Goal: Task Accomplishment & Management: Manage account settings

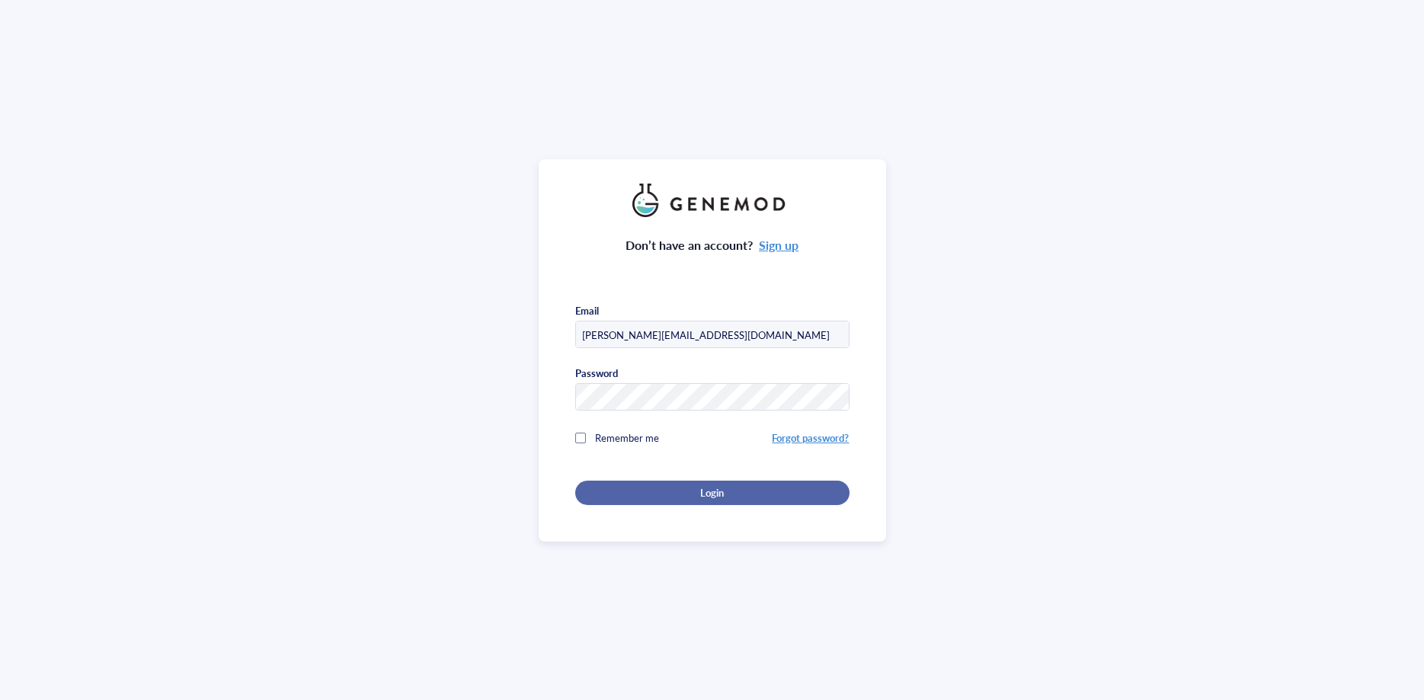
type input "[PERSON_NAME][EMAIL_ADDRESS][DOMAIN_NAME]"
click at [715, 494] on span "Login" at bounding box center [712, 493] width 24 height 14
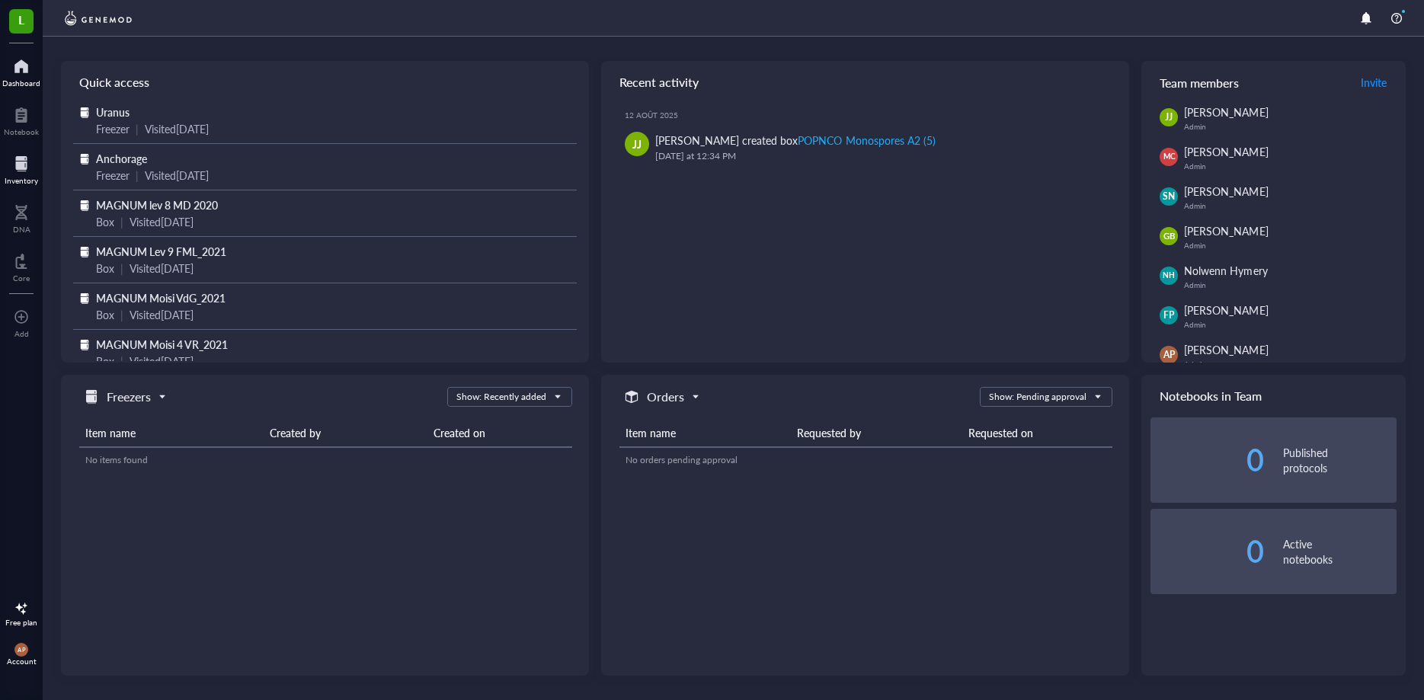
click at [20, 162] on div at bounding box center [22, 164] width 34 height 24
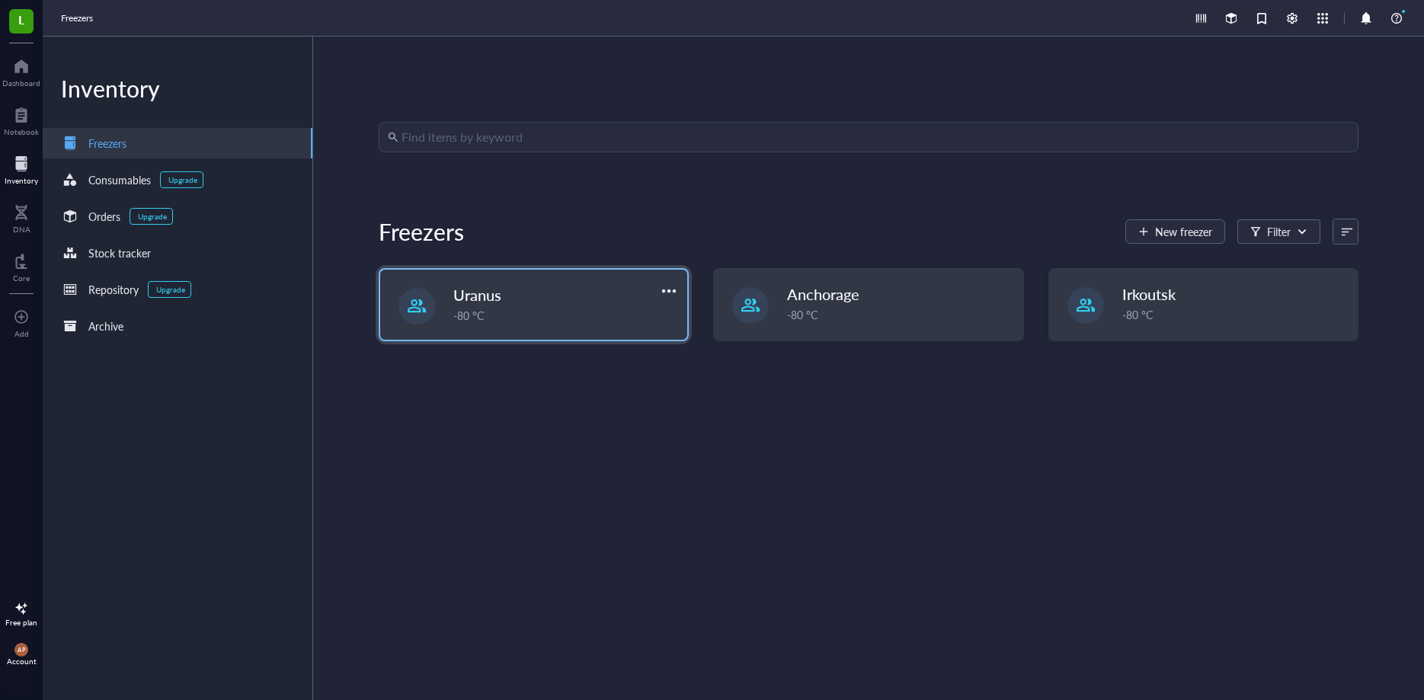
click at [482, 302] on span "Uranus" at bounding box center [477, 294] width 48 height 21
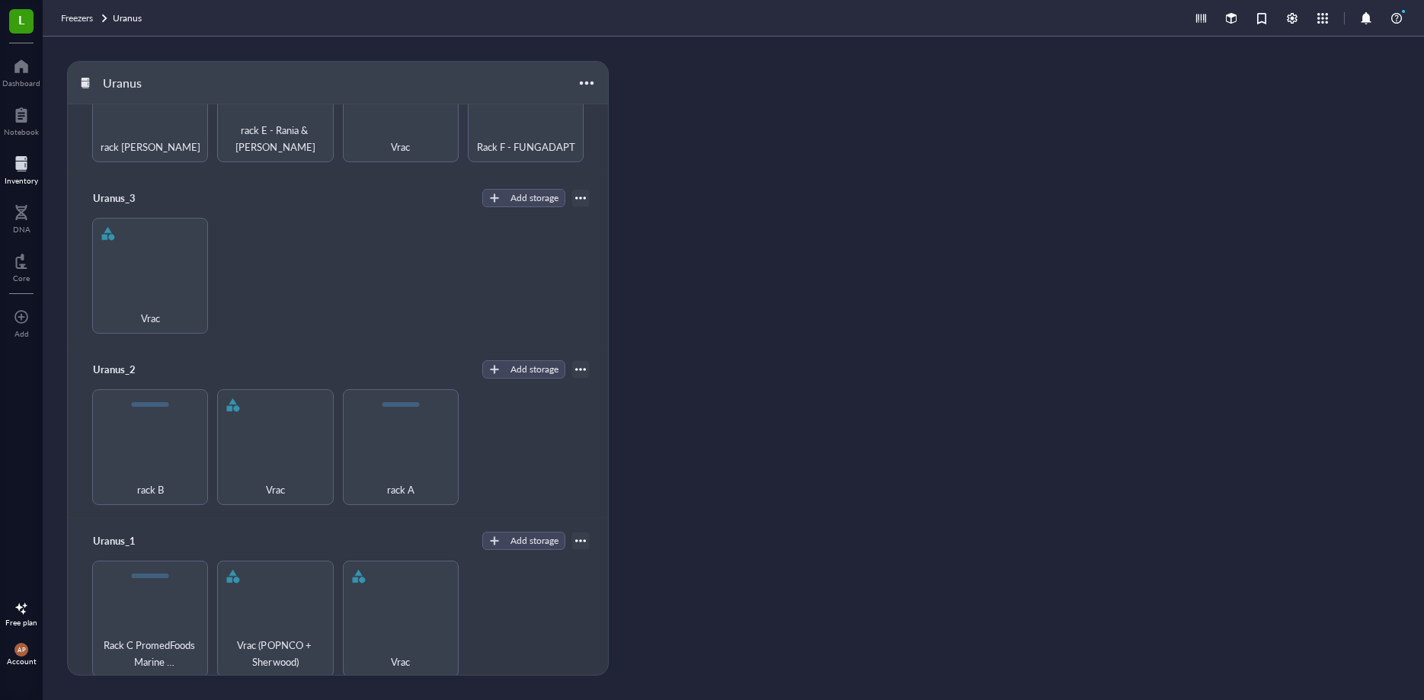
scroll to position [229, 0]
click at [279, 620] on div "Vrac (POPNCO + Sherwood)" at bounding box center [275, 616] width 116 height 116
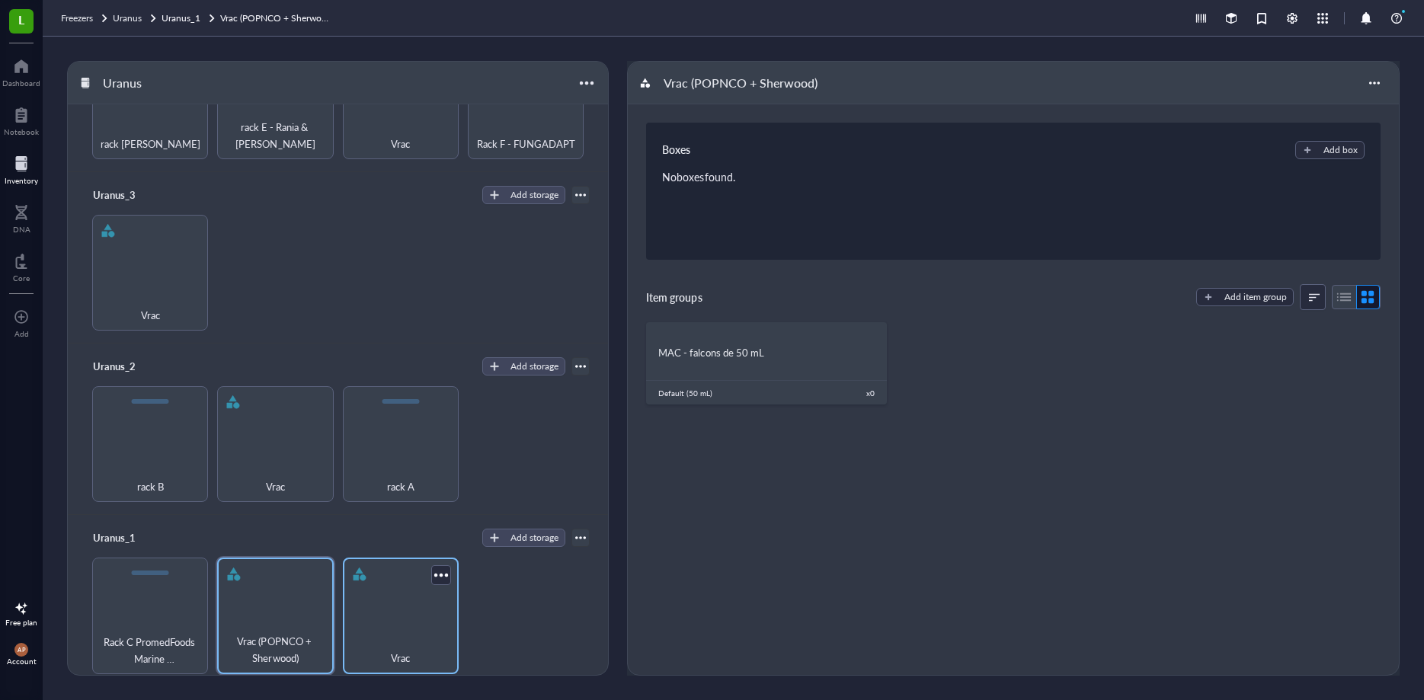
click at [406, 619] on div "Vrac" at bounding box center [401, 616] width 116 height 116
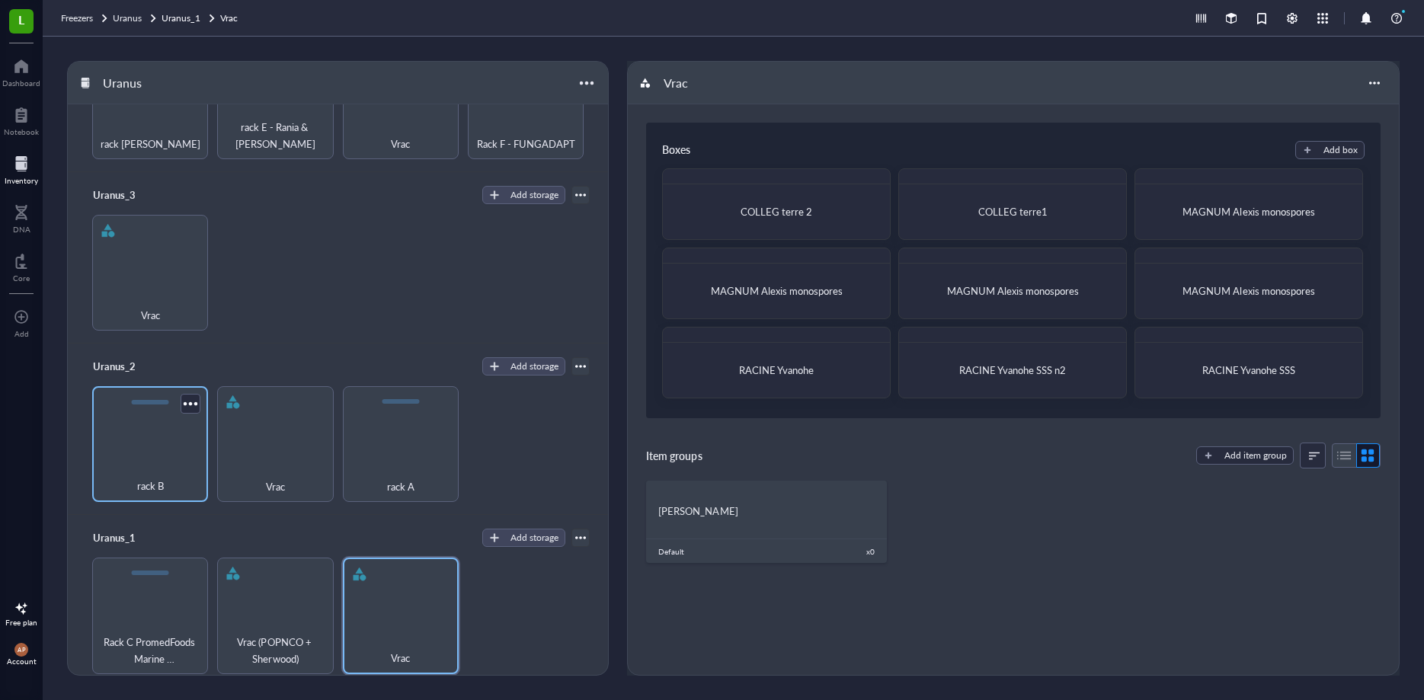
click at [156, 448] on div "rack B" at bounding box center [150, 444] width 116 height 116
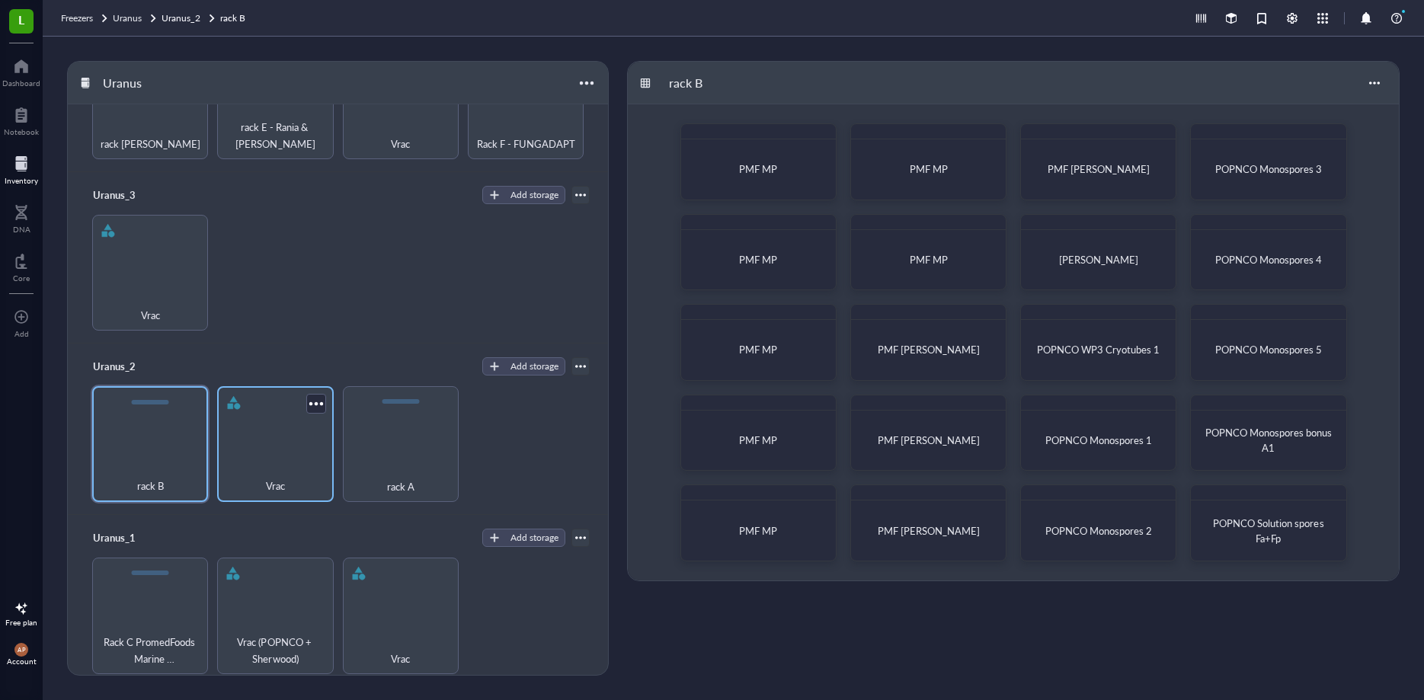
click at [303, 456] on div "Vrac" at bounding box center [275, 444] width 116 height 116
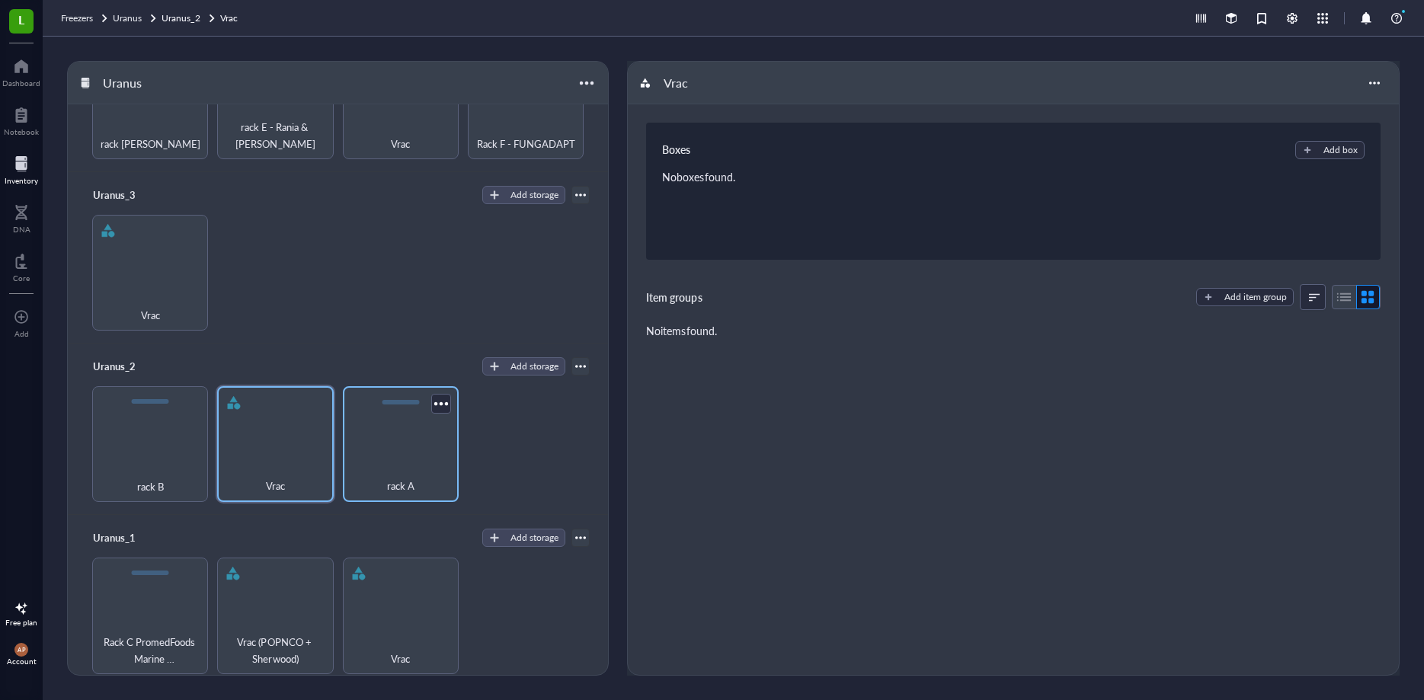
click at [414, 450] on div "rack A" at bounding box center [401, 444] width 116 height 116
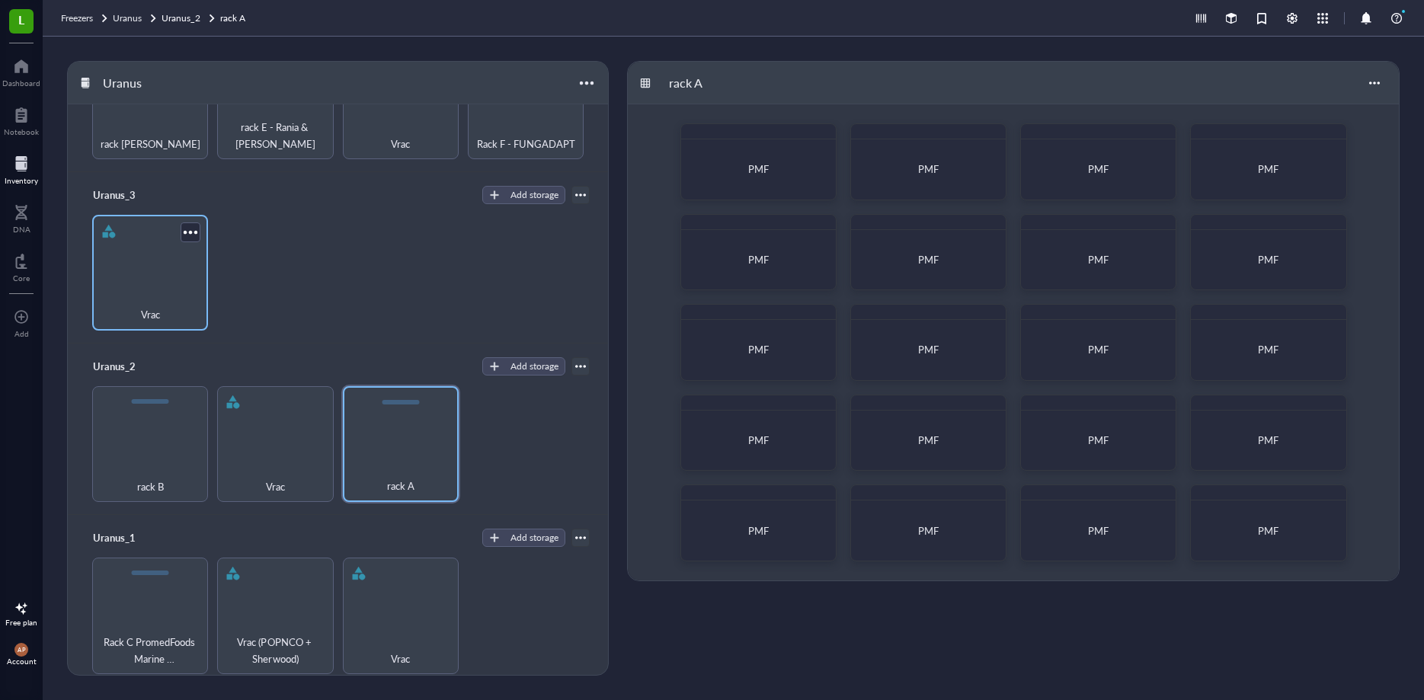
click at [171, 291] on div "Vrac" at bounding box center [150, 307] width 101 height 34
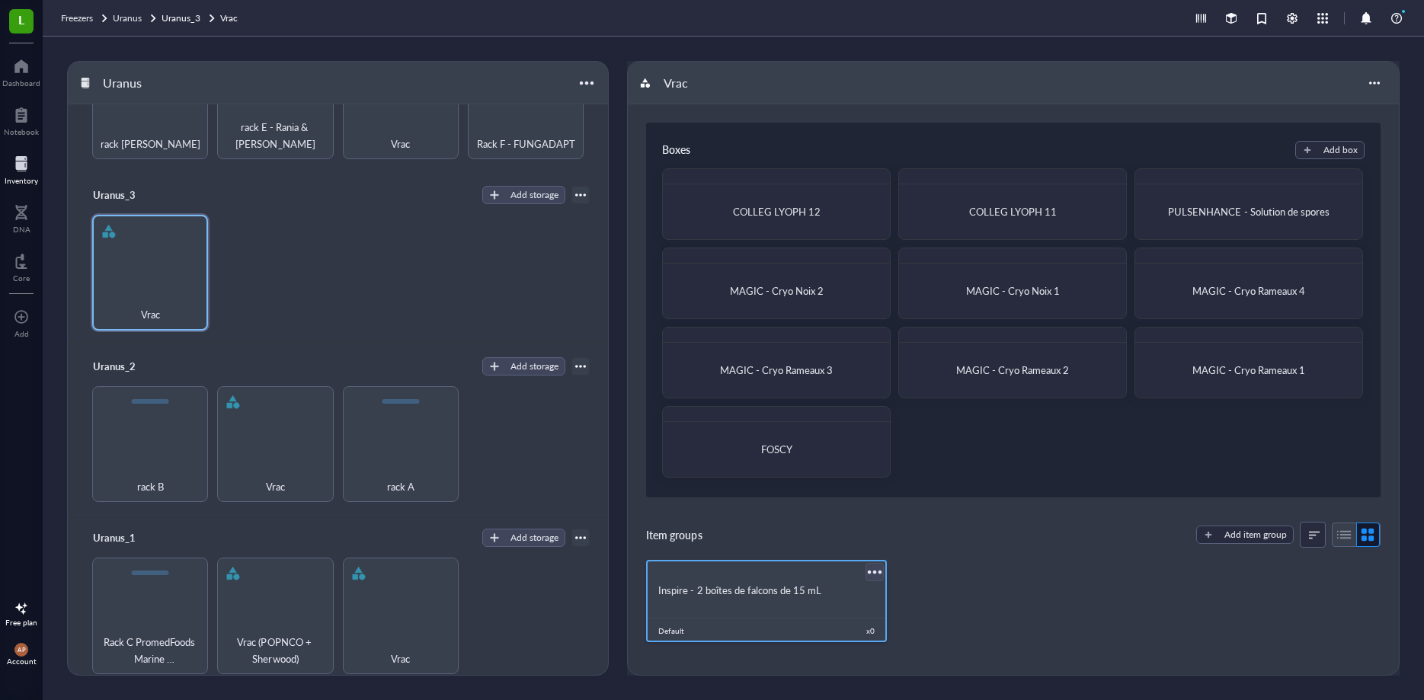
click at [878, 568] on div at bounding box center [875, 572] width 22 height 22
click at [778, 579] on div "Inspire - 2 boîtes de falcons de 15 mL" at bounding box center [766, 589] width 241 height 29
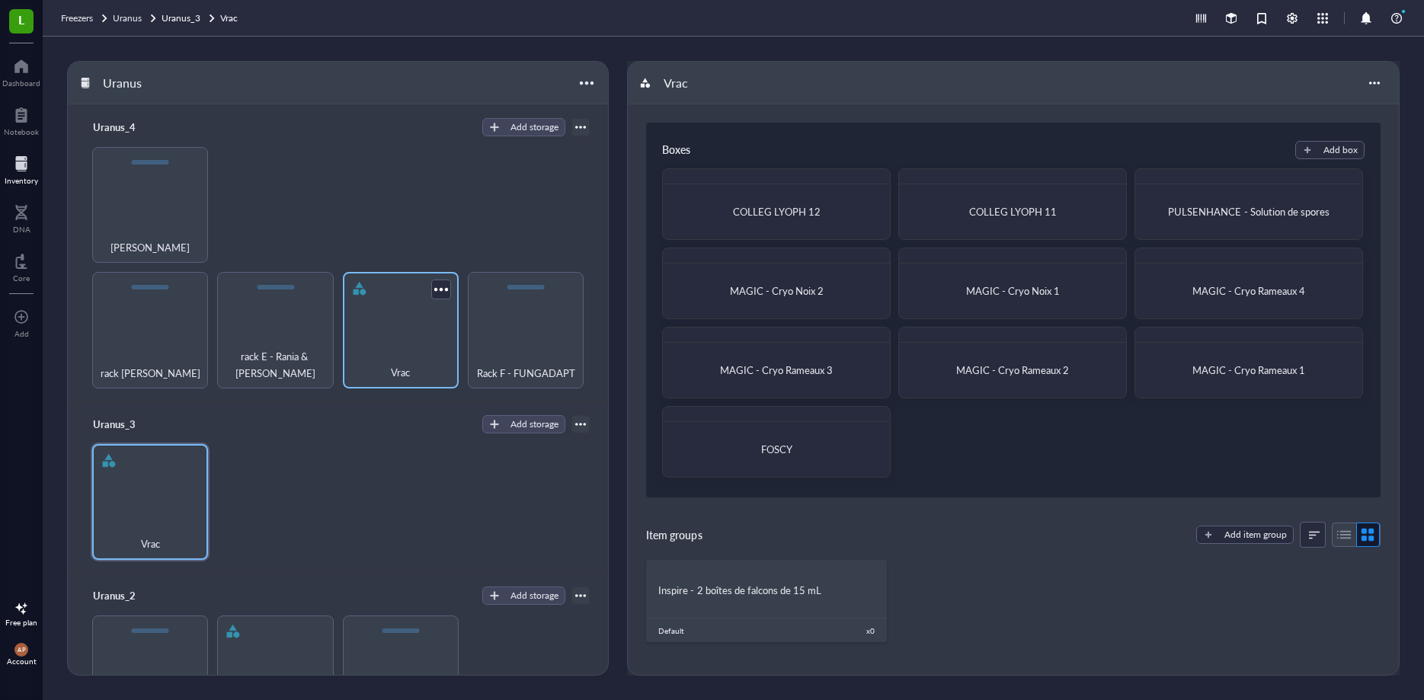
click at [405, 328] on div "Vrac" at bounding box center [401, 330] width 116 height 116
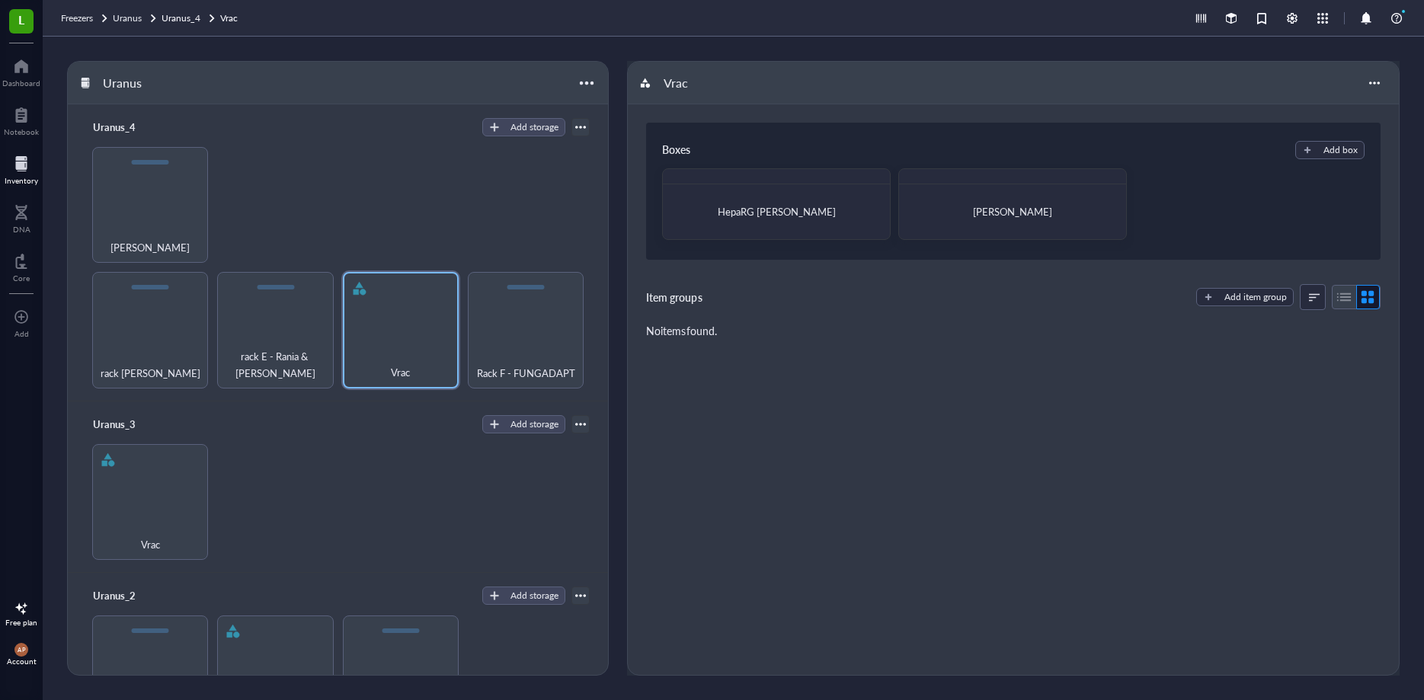
scroll to position [229, 0]
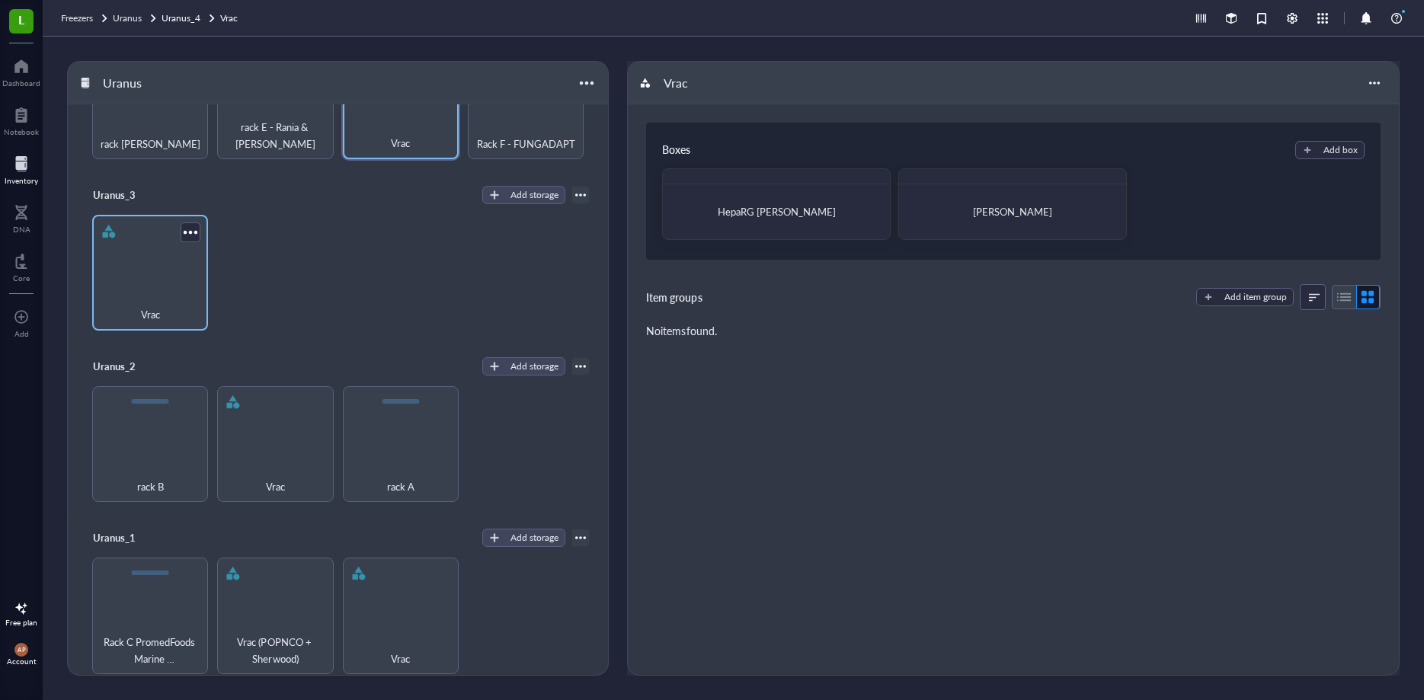
click at [149, 282] on div "Vrac" at bounding box center [150, 273] width 116 height 116
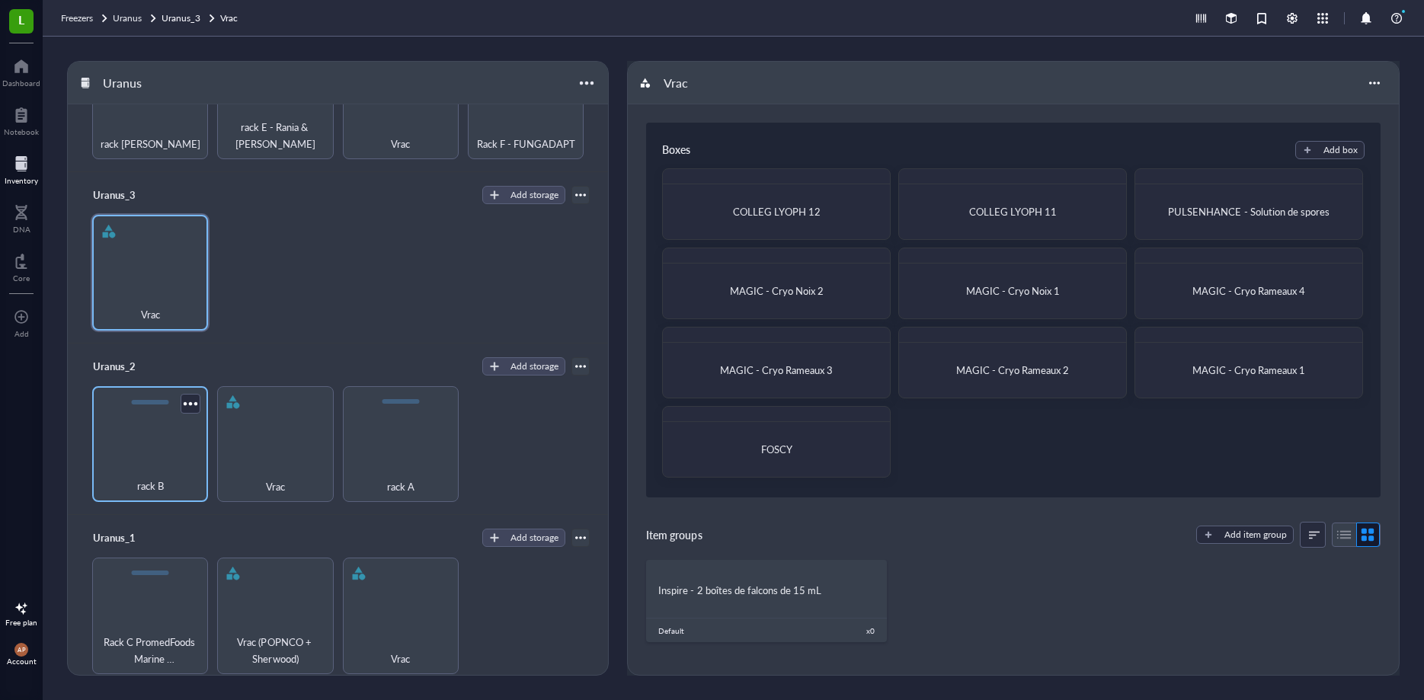
click at [131, 440] on div "rack B" at bounding box center [150, 444] width 116 height 116
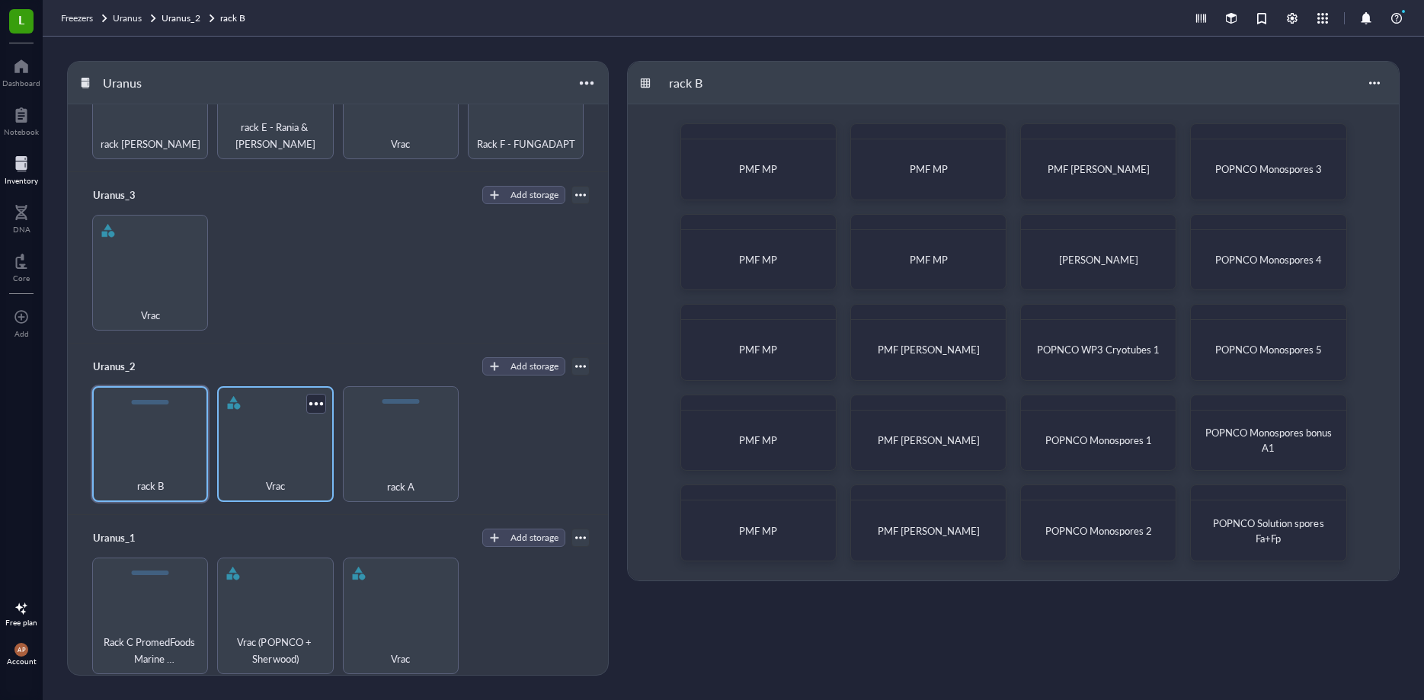
click at [280, 451] on div "Vrac" at bounding box center [275, 444] width 116 height 116
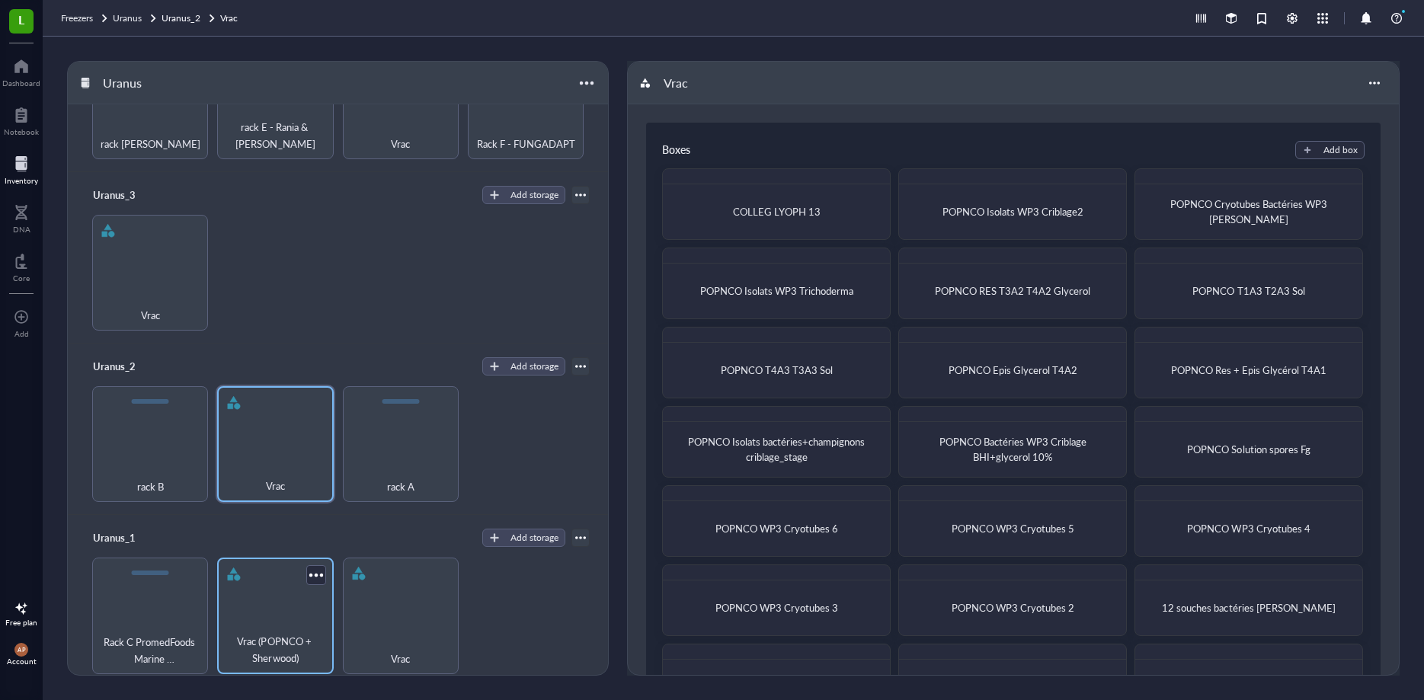
click at [287, 606] on div "Vrac (POPNCO + Sherwood)" at bounding box center [275, 616] width 116 height 116
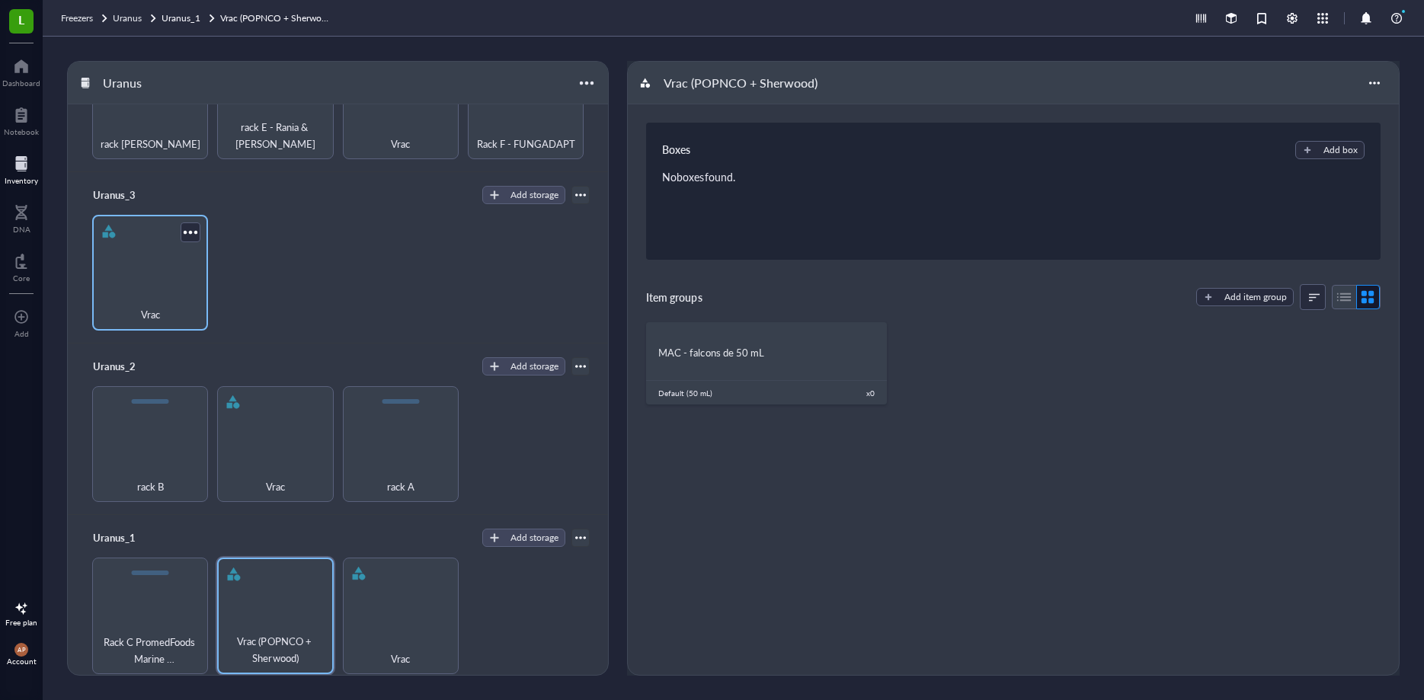
click at [147, 311] on span "Vrac" at bounding box center [150, 314] width 19 height 17
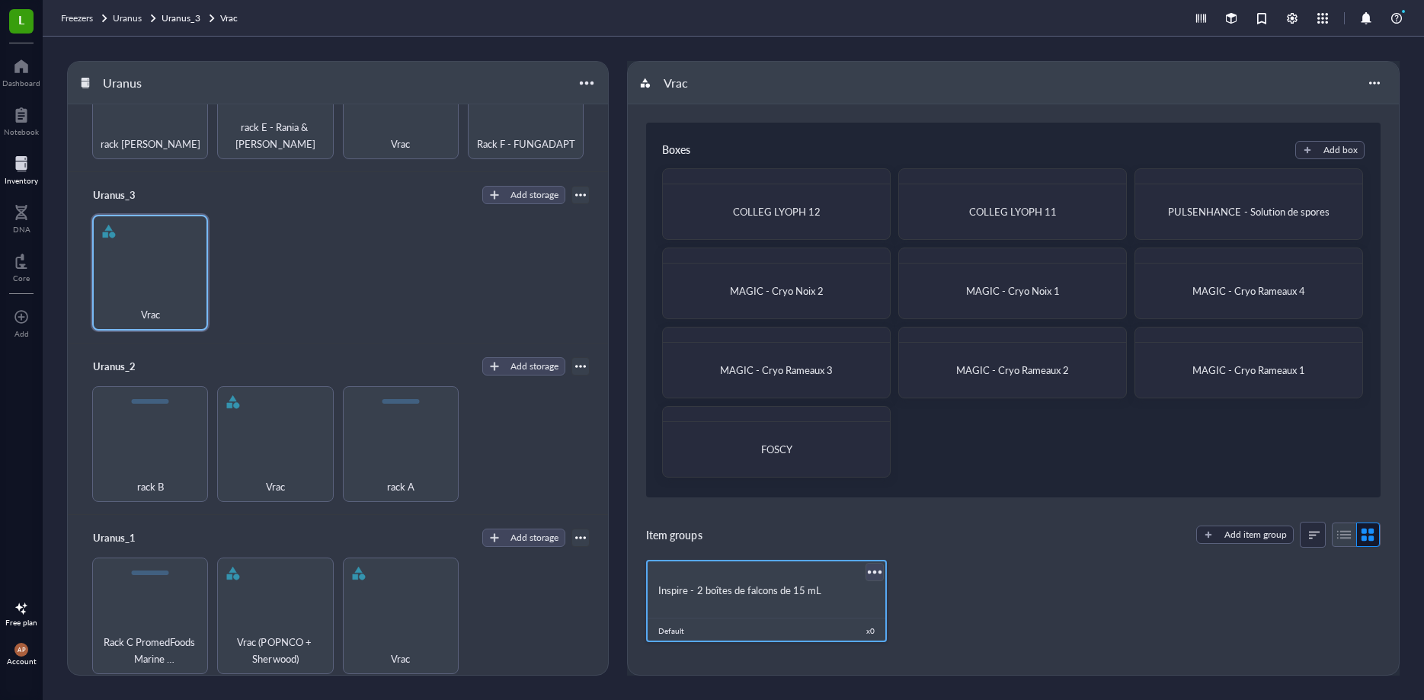
click at [874, 572] on div at bounding box center [875, 572] width 22 height 22
click at [914, 607] on li "Settings" at bounding box center [920, 598] width 107 height 24
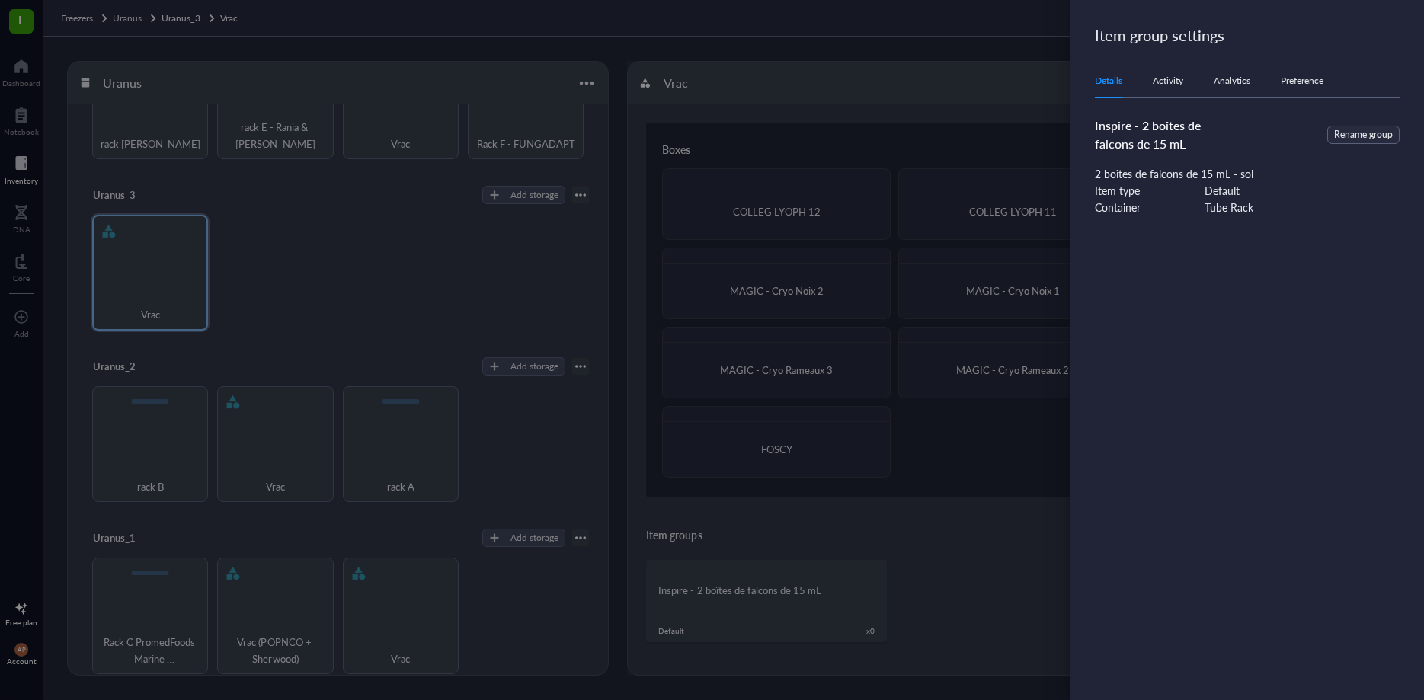
click at [1170, 84] on div "Activity" at bounding box center [1168, 80] width 30 height 15
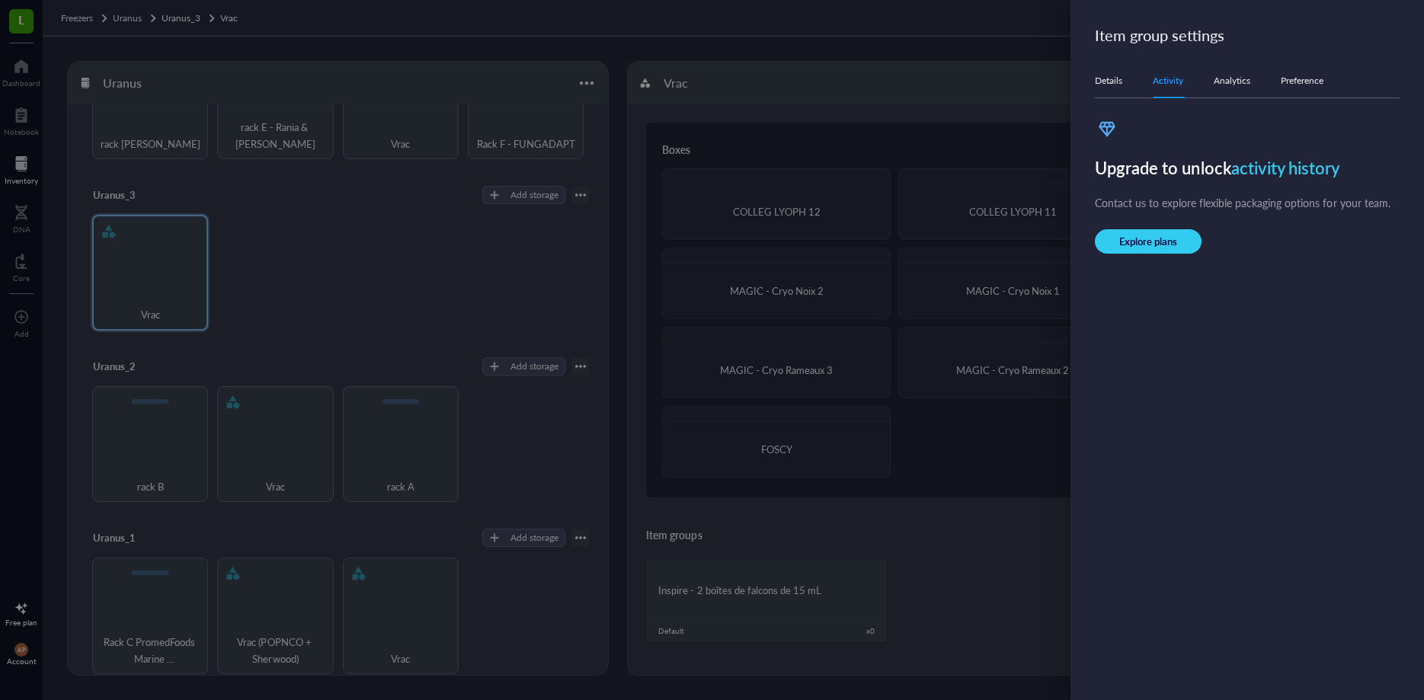
click at [1102, 85] on div "Details" at bounding box center [1108, 80] width 27 height 15
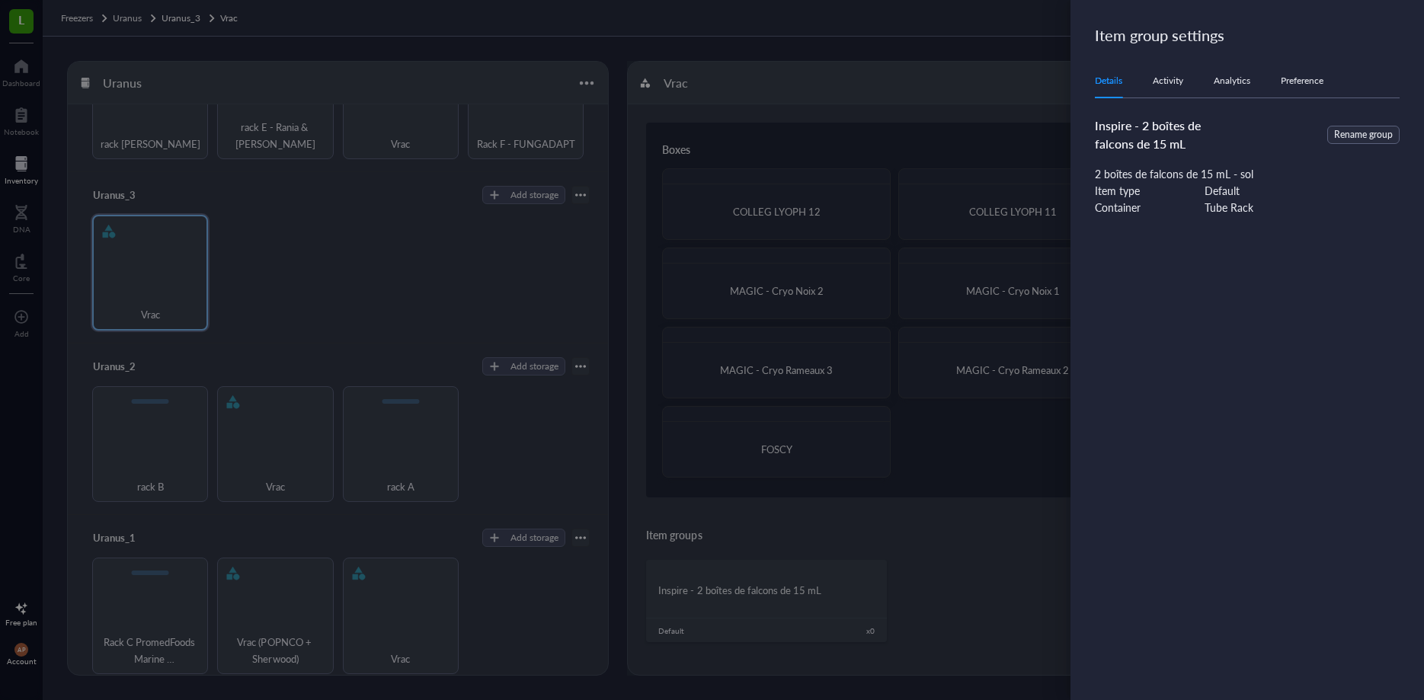
click at [959, 595] on div at bounding box center [712, 350] width 1424 height 700
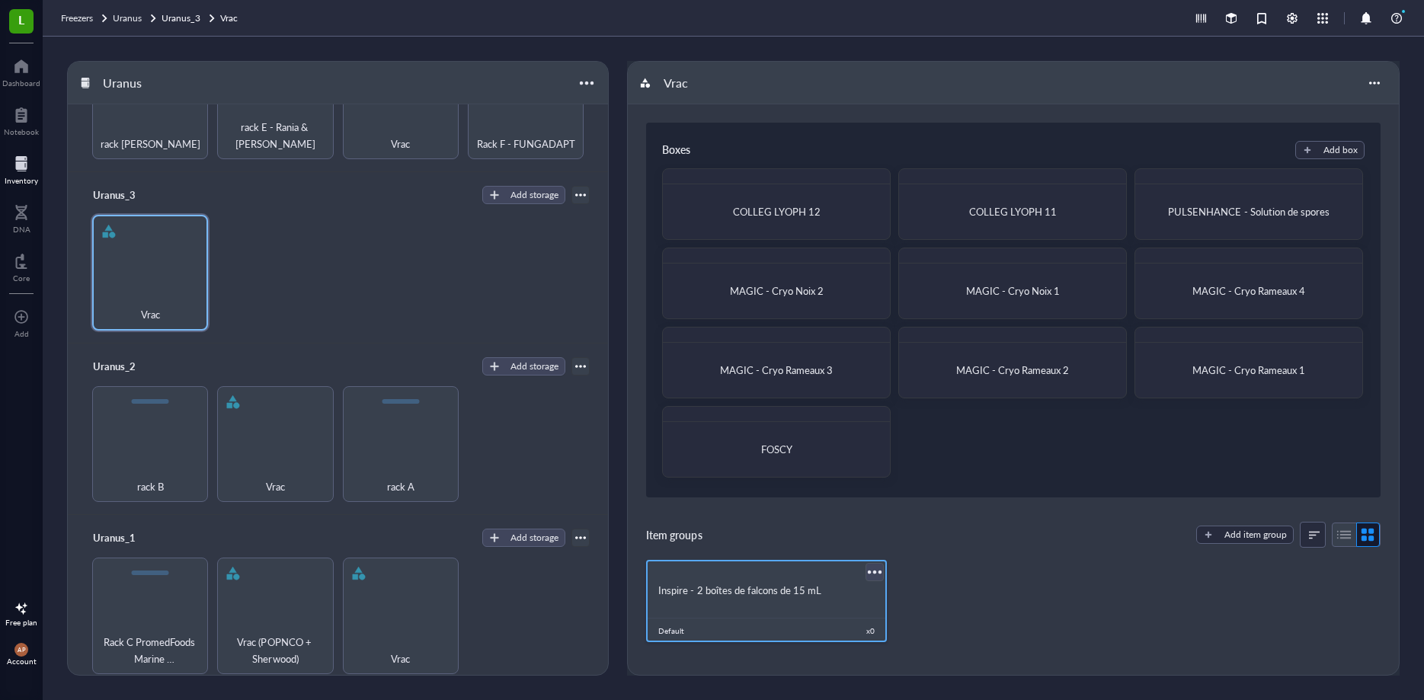
click at [879, 573] on div at bounding box center [875, 572] width 22 height 22
click at [914, 673] on div "Archive" at bounding box center [911, 678] width 34 height 14
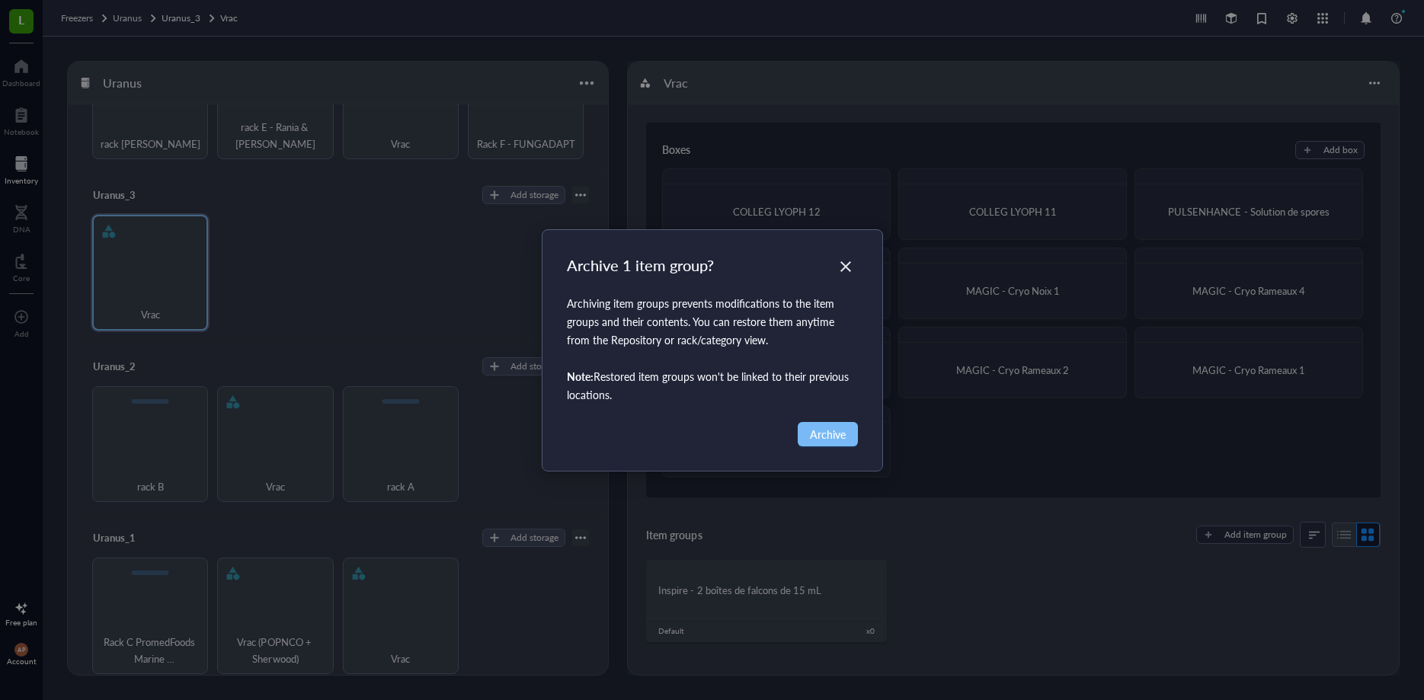
click at [828, 436] on span "Archive" at bounding box center [828, 434] width 36 height 17
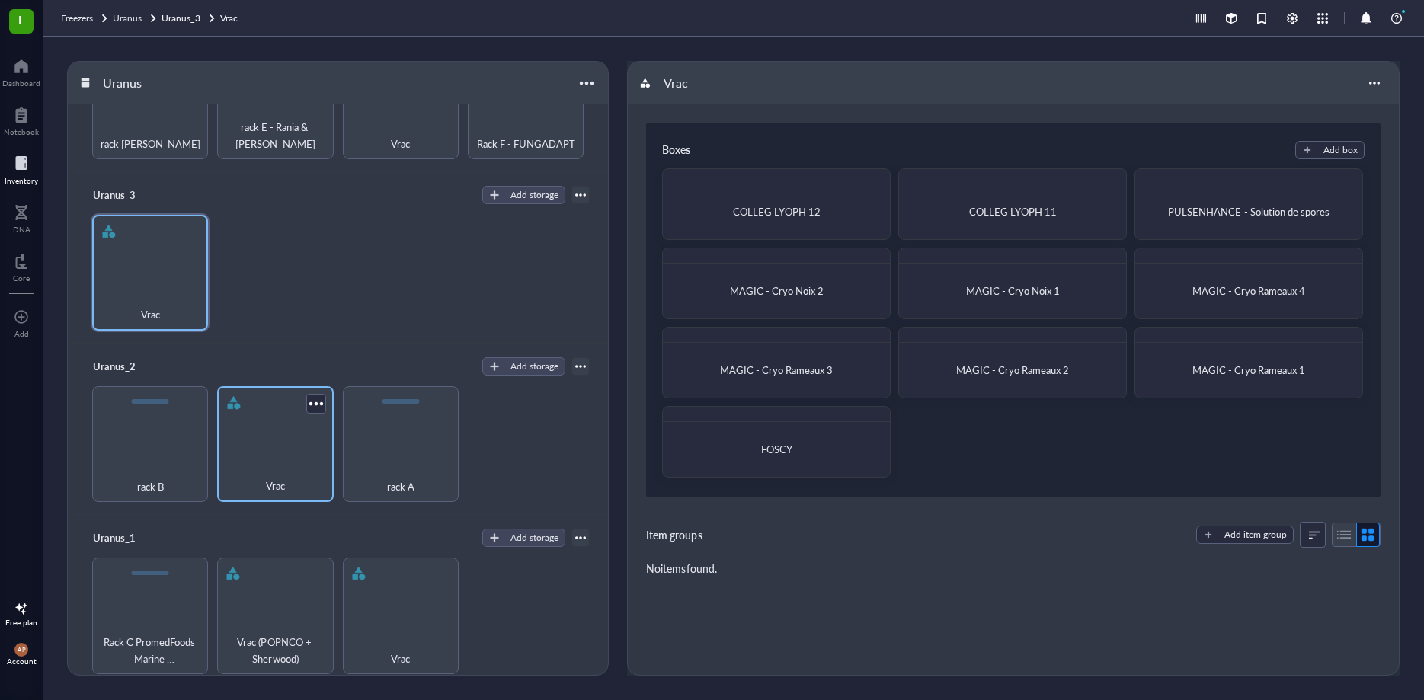
click at [279, 434] on div "Vrac" at bounding box center [275, 444] width 116 height 116
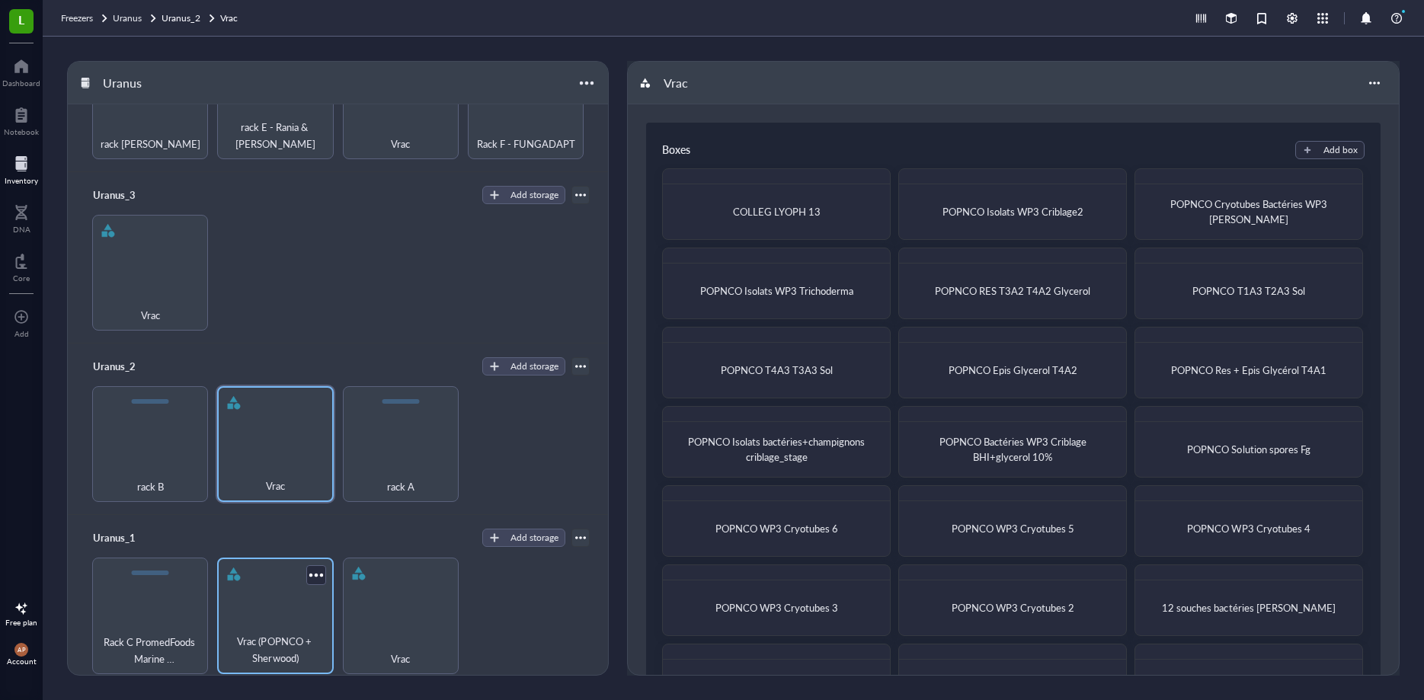
click at [268, 597] on div "Vrac (POPNCO + Sherwood)" at bounding box center [275, 616] width 116 height 116
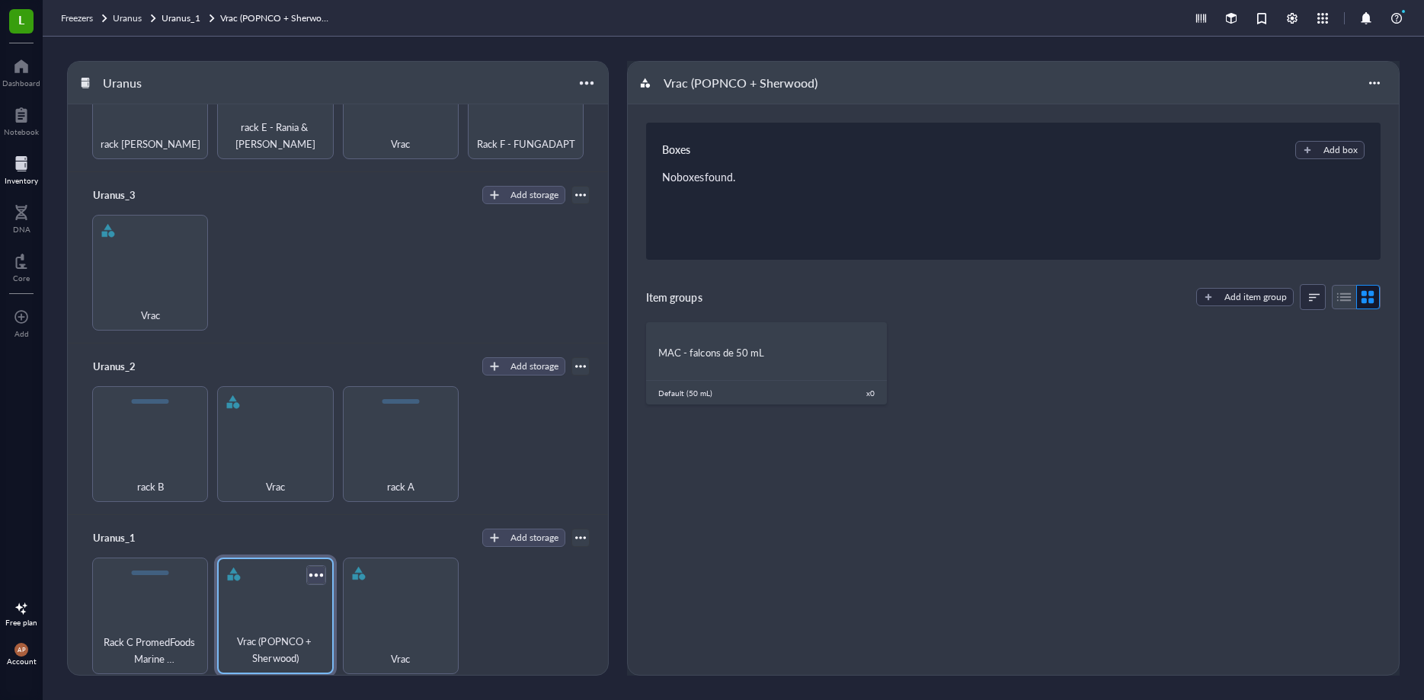
click at [312, 571] on div at bounding box center [316, 576] width 22 height 22
click at [354, 597] on div "Settings" at bounding box center [353, 602] width 36 height 14
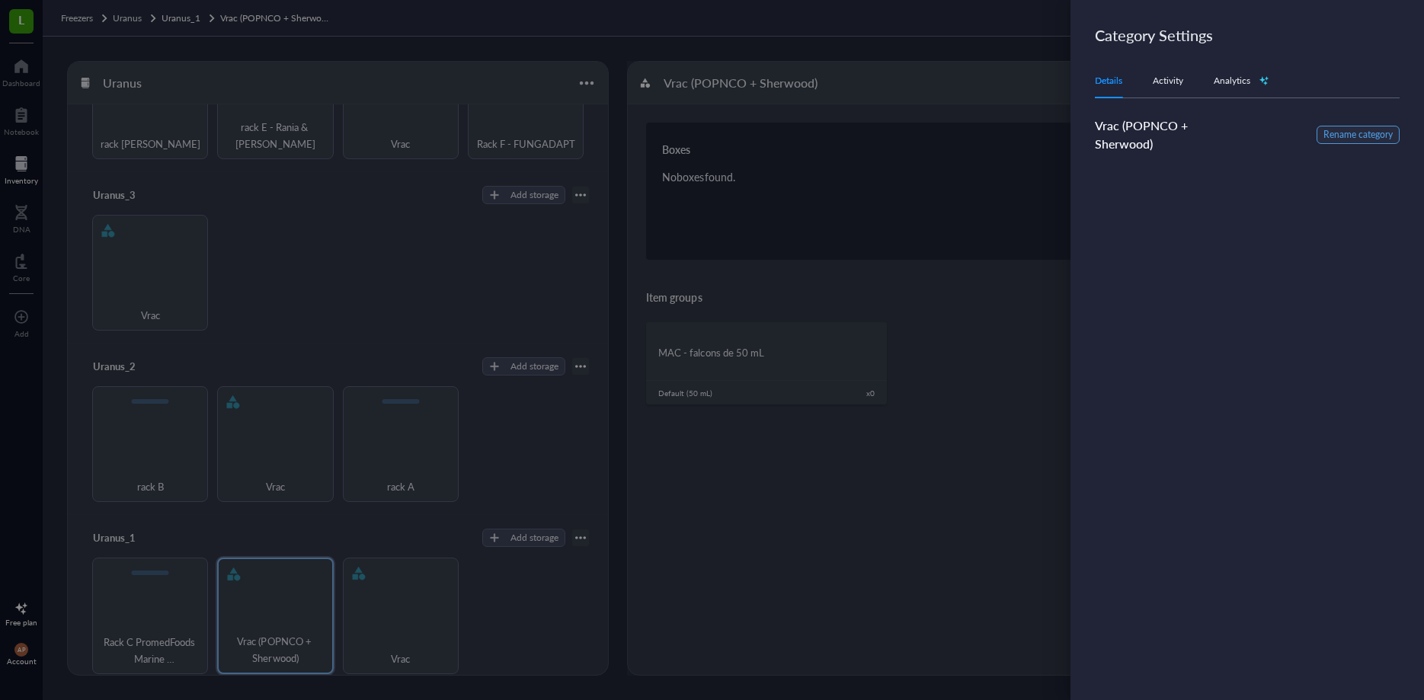
click at [1349, 133] on span "Rename category" at bounding box center [1358, 135] width 69 height 14
drag, startPoint x: 1186, startPoint y: 126, endPoint x: 1128, endPoint y: 124, distance: 58.7
click at [1128, 124] on input "Vrac (POPNCO + Sherwood)" at bounding box center [1172, 129] width 154 height 24
click at [1177, 126] on input "Vrac Sherwood)" at bounding box center [1172, 129] width 154 height 24
type input "Vrac Sherwood"
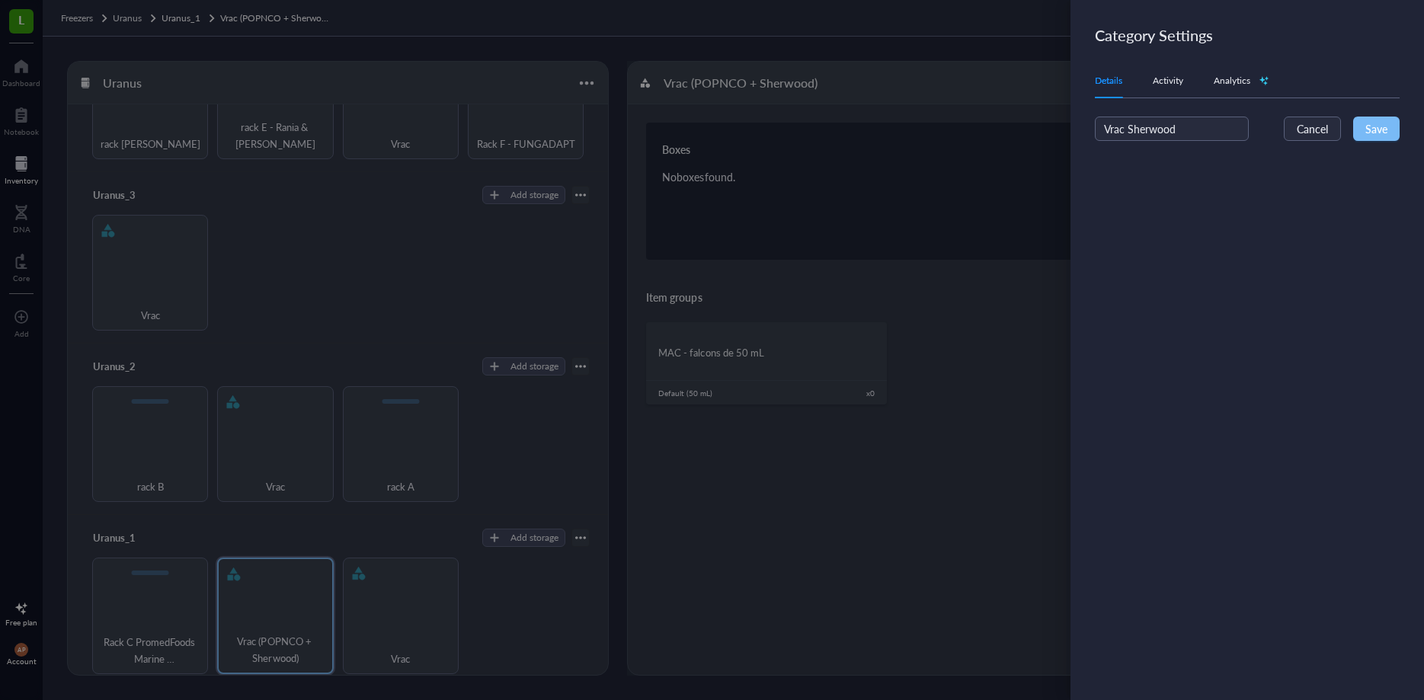
click at [1388, 134] on button "Save" at bounding box center [1376, 129] width 46 height 24
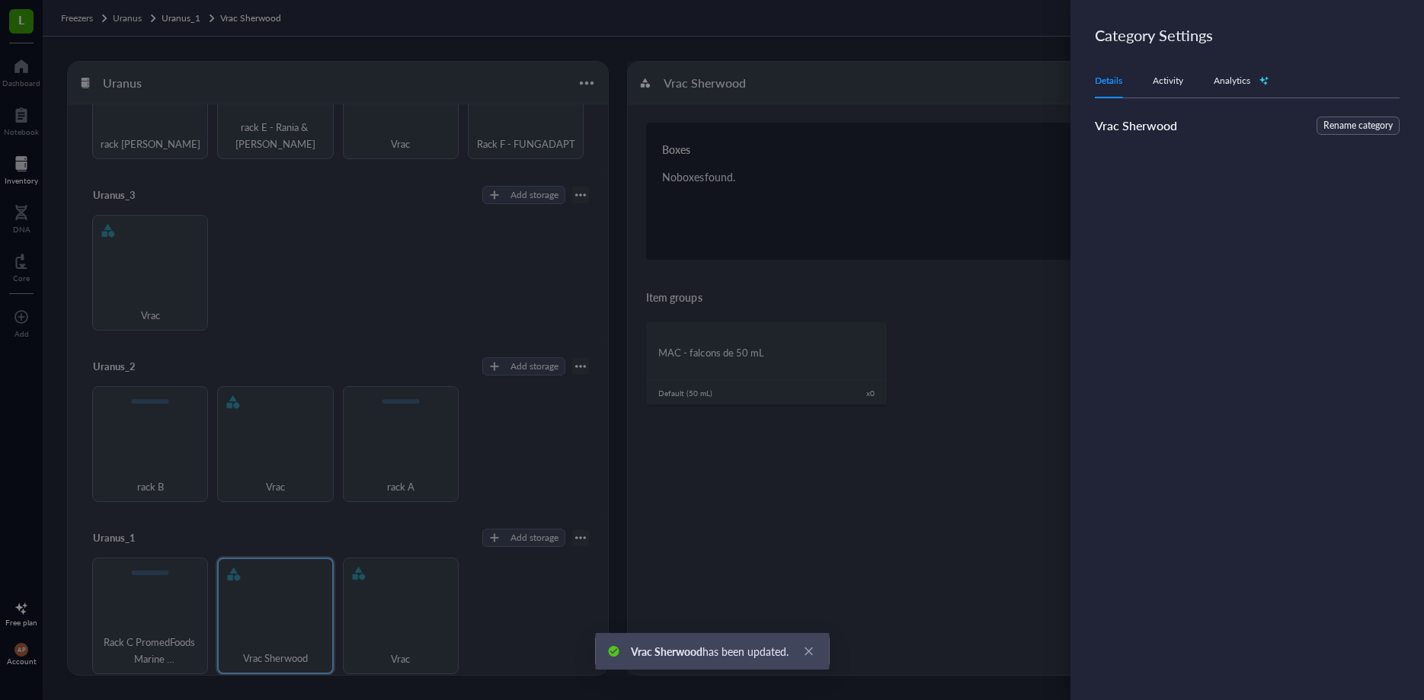
click at [825, 591] on div at bounding box center [712, 350] width 1424 height 700
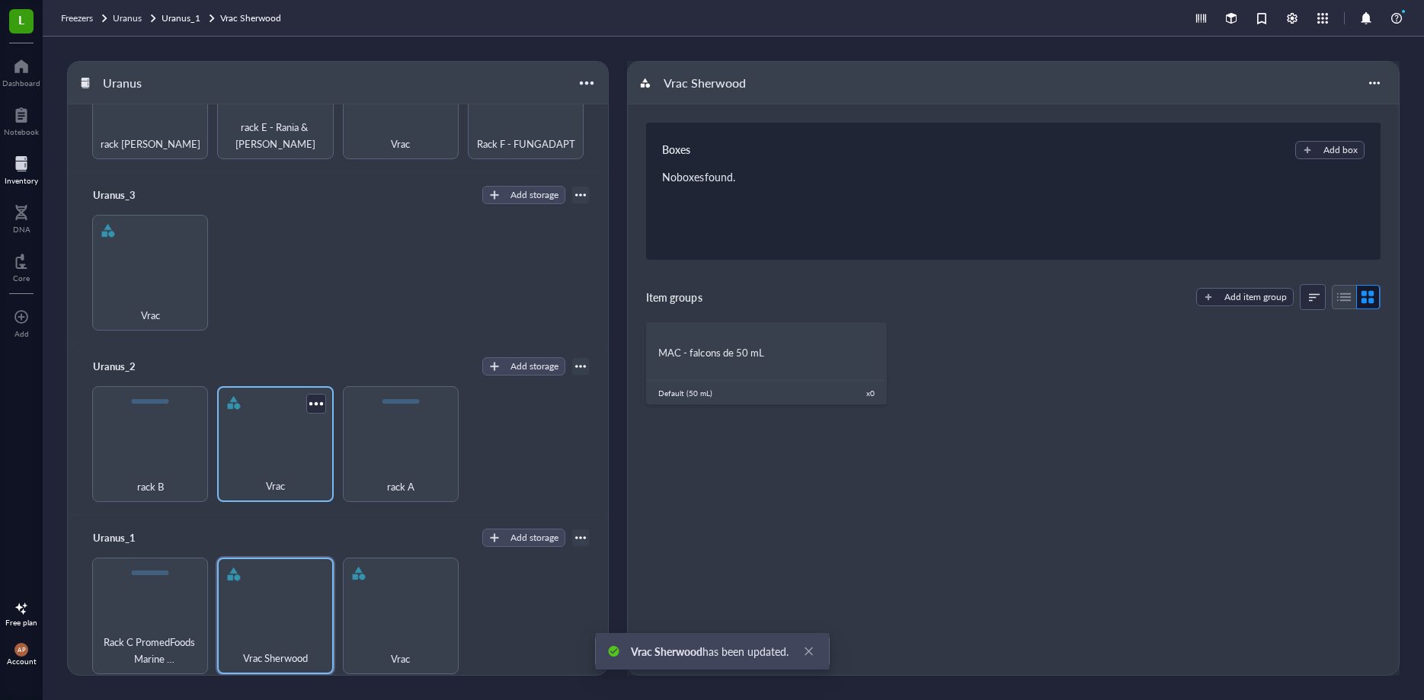
click at [271, 446] on div "Vrac" at bounding box center [275, 444] width 116 height 116
